Goal: Information Seeking & Learning: Learn about a topic

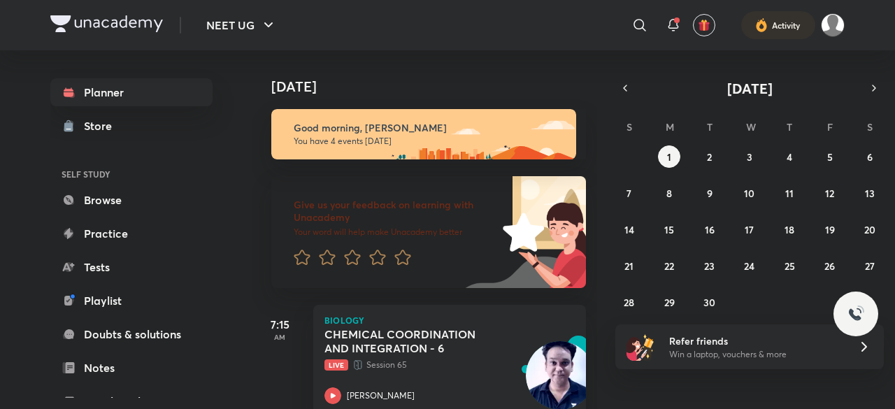
scroll to position [280, 0]
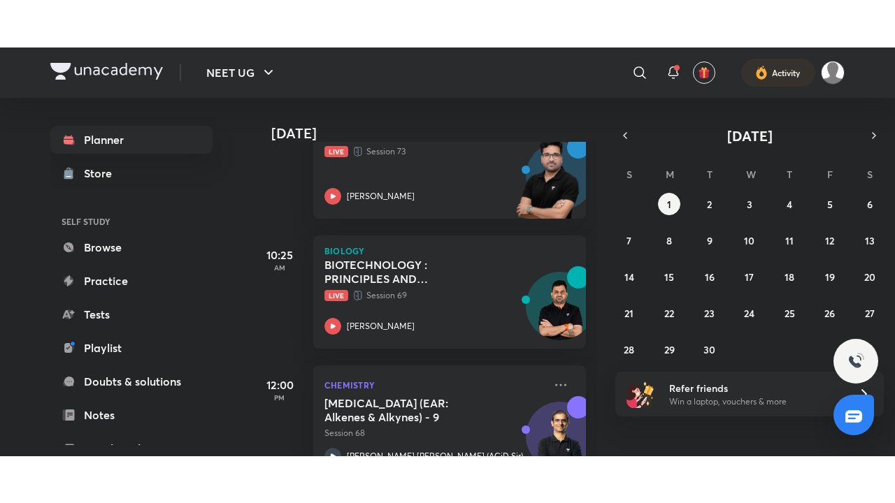
scroll to position [377, 0]
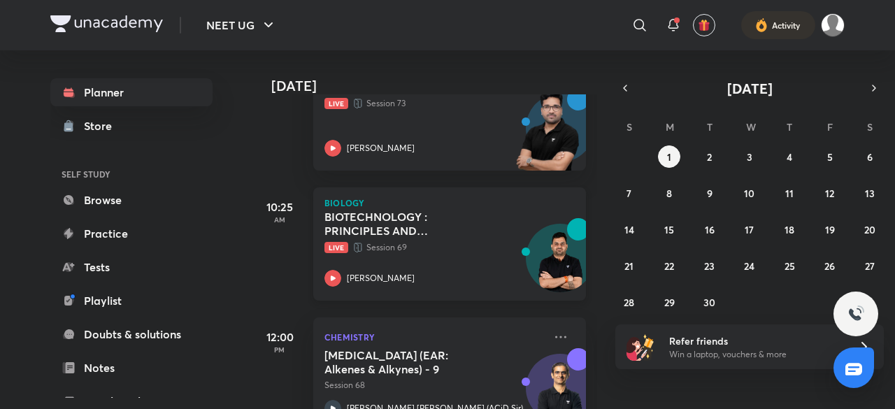
click at [407, 240] on p "Live Session 69" at bounding box center [433, 247] width 219 height 14
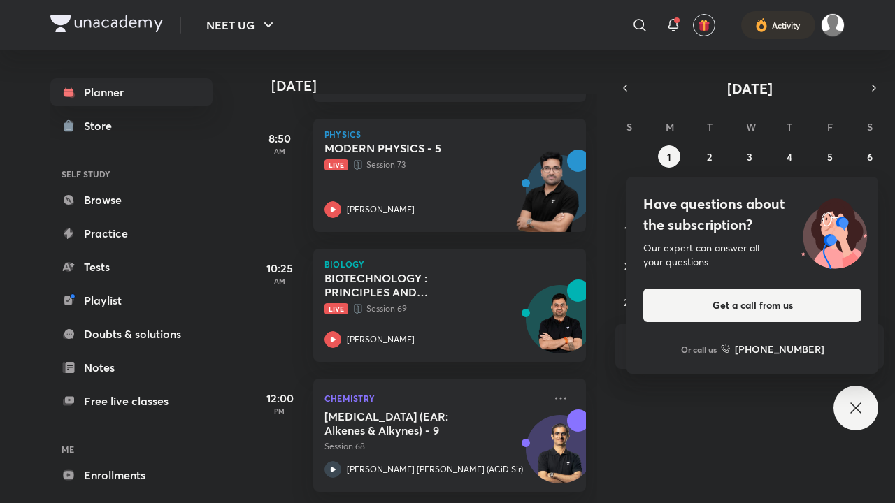
scroll to position [326, 0]
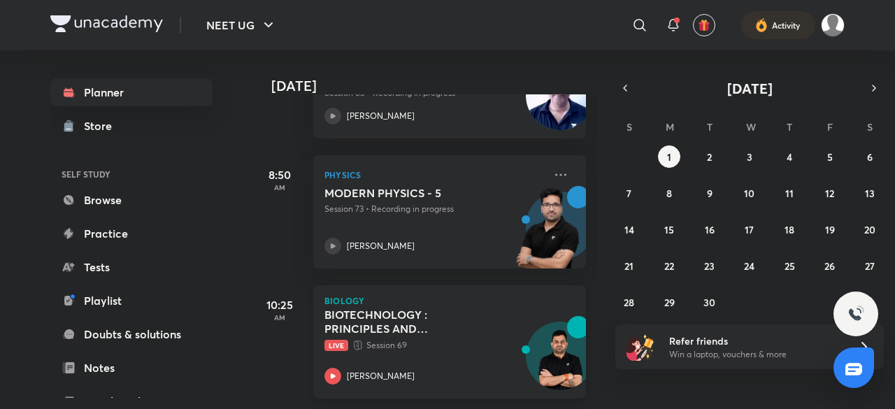
scroll to position [308, 0]
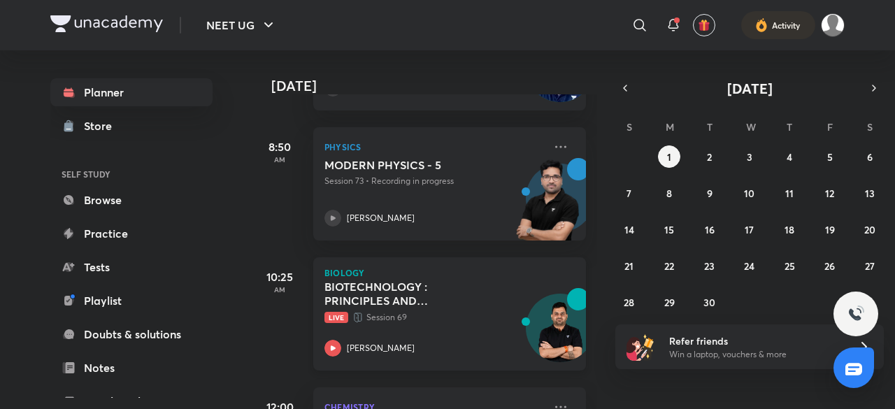
click at [435, 281] on h5 "BIOTECHNOLOGY : PRINCIPLES AND PROCESSES - 3" at bounding box center [411, 294] width 174 height 28
